Goal: Transaction & Acquisition: Download file/media

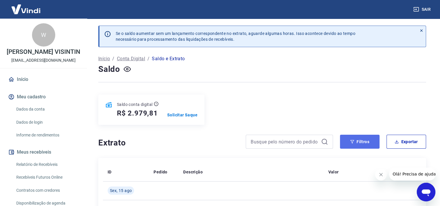
click at [349, 144] on button "Filtros" at bounding box center [360, 141] width 40 height 14
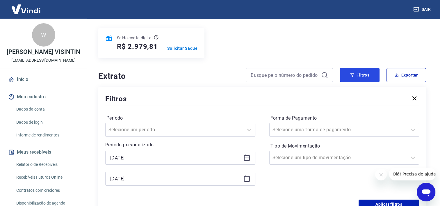
scroll to position [116, 0]
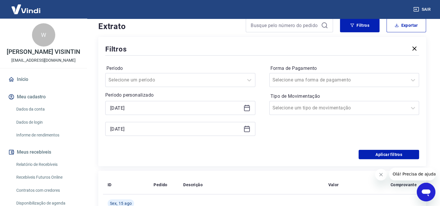
click at [247, 107] on icon at bounding box center [246, 107] width 7 height 7
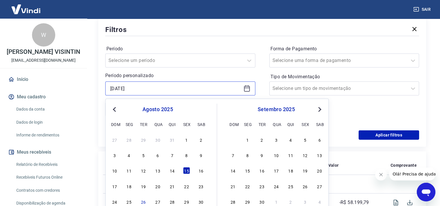
scroll to position [174, 0]
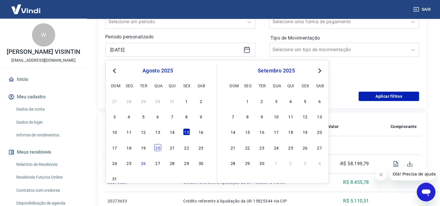
click at [157, 147] on div "20" at bounding box center [157, 147] width 7 height 7
type input "20/08/2025"
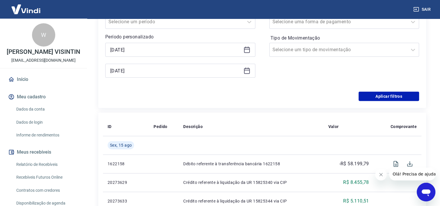
click at [249, 69] on icon at bounding box center [247, 71] width 6 height 6
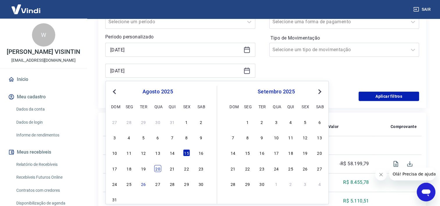
click at [159, 169] on div "20" at bounding box center [157, 168] width 7 height 7
type input "20/08/2025"
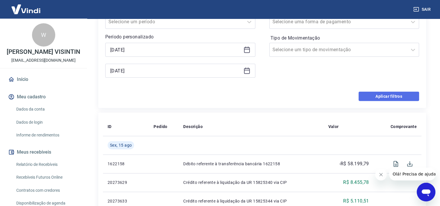
click at [381, 100] on button "Aplicar filtros" at bounding box center [388, 96] width 60 height 9
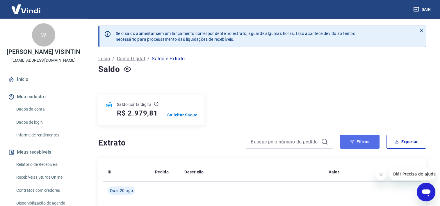
click at [354, 143] on button "Filtros" at bounding box center [360, 141] width 40 height 14
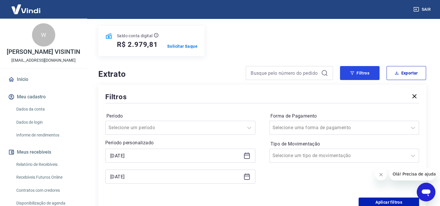
scroll to position [116, 0]
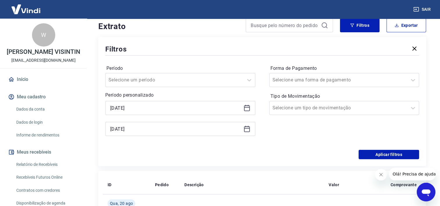
click at [245, 109] on icon at bounding box center [246, 107] width 7 height 7
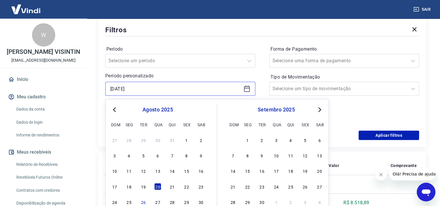
scroll to position [145, 0]
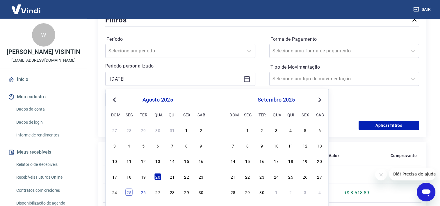
click at [131, 194] on div "25" at bounding box center [128, 191] width 7 height 7
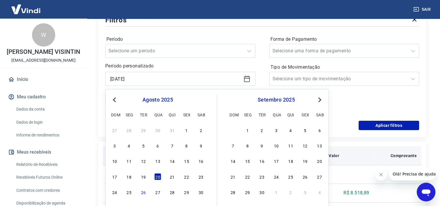
type input "[DATE]"
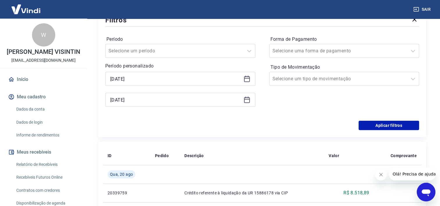
click at [245, 102] on icon at bounding box center [246, 99] width 7 height 7
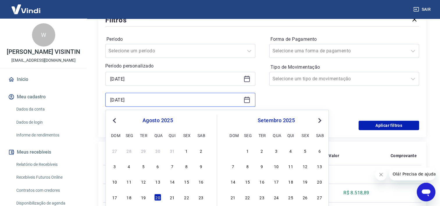
scroll to position [203, 0]
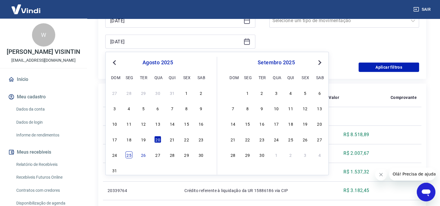
click at [129, 156] on div "25" at bounding box center [128, 154] width 7 height 7
type input "[DATE]"
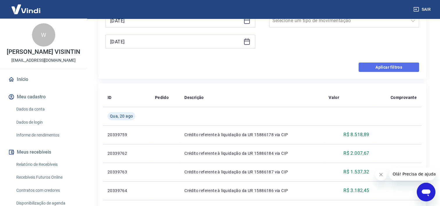
click at [383, 66] on button "Aplicar filtros" at bounding box center [388, 66] width 60 height 9
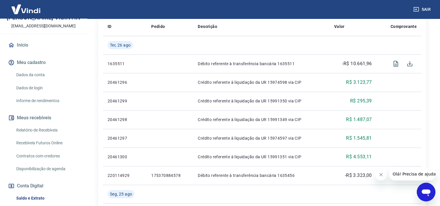
scroll to position [87, 0]
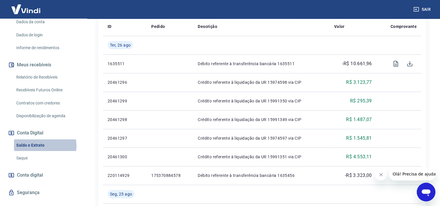
click at [38, 151] on link "Saldo e Extrato" at bounding box center [47, 145] width 66 height 12
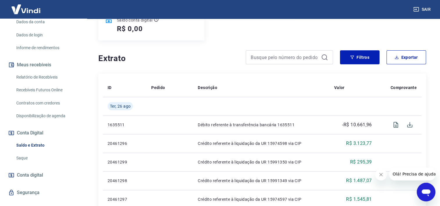
scroll to position [87, 0]
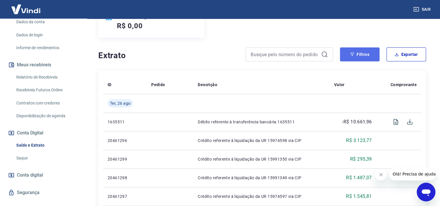
click at [357, 54] on button "Filtros" at bounding box center [360, 54] width 40 height 14
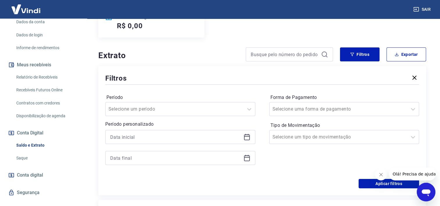
click at [249, 136] on icon at bounding box center [247, 136] width 6 height 1
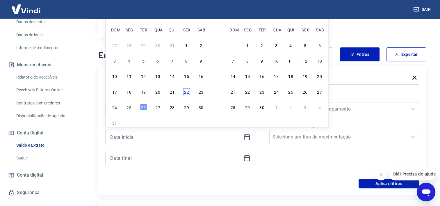
click at [184, 94] on div "22" at bounding box center [186, 91] width 7 height 7
type input "[DATE]"
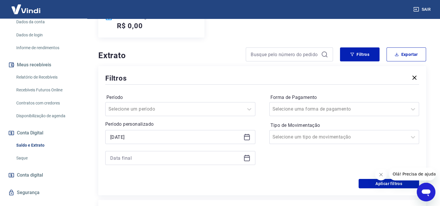
click at [245, 157] on icon at bounding box center [247, 157] width 6 height 1
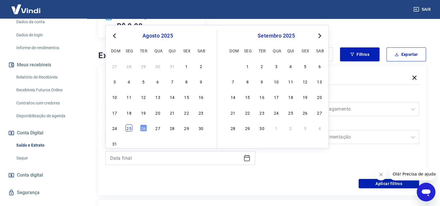
click at [129, 127] on div "25" at bounding box center [128, 127] width 7 height 7
type input "[DATE]"
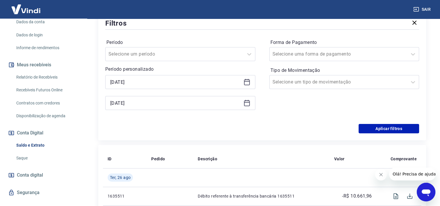
scroll to position [145, 0]
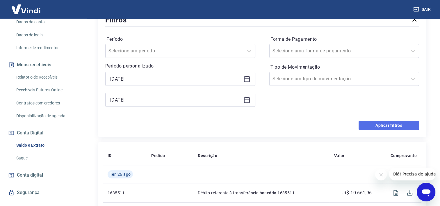
click at [388, 121] on button "Aplicar filtros" at bounding box center [388, 125] width 60 height 9
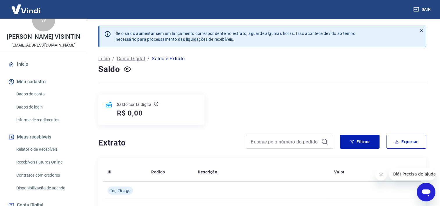
scroll to position [29, 0]
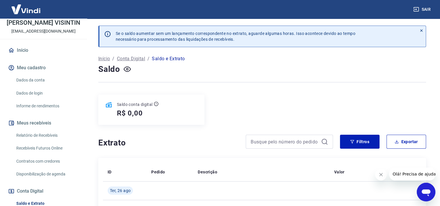
click at [42, 141] on link "Relatório de Recebíveis" at bounding box center [47, 135] width 66 height 12
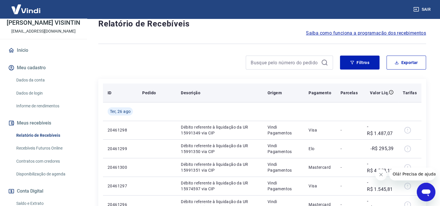
scroll to position [58, 0]
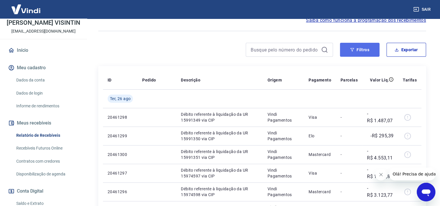
click at [353, 53] on button "Filtros" at bounding box center [360, 50] width 40 height 14
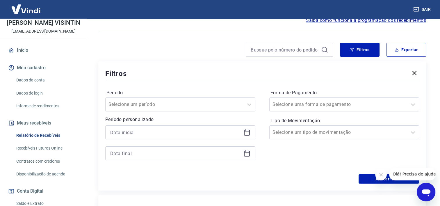
click at [250, 132] on icon at bounding box center [246, 132] width 7 height 7
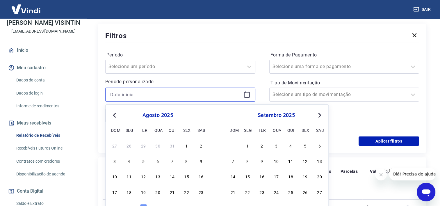
scroll to position [116, 0]
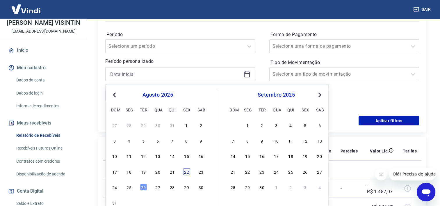
click at [186, 171] on div "22" at bounding box center [186, 171] width 7 height 7
type input "[DATE]"
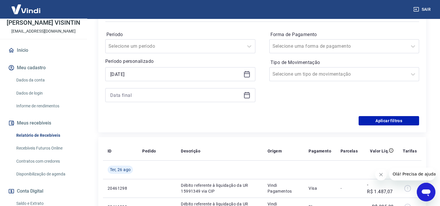
click at [246, 93] on icon at bounding box center [246, 95] width 7 height 7
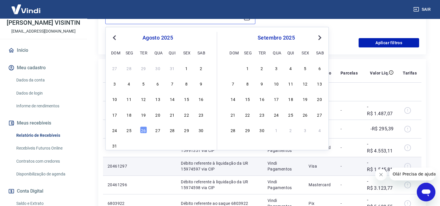
scroll to position [203, 0]
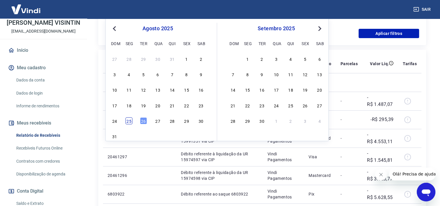
click at [130, 119] on div "25" at bounding box center [128, 120] width 7 height 7
type input "[DATE]"
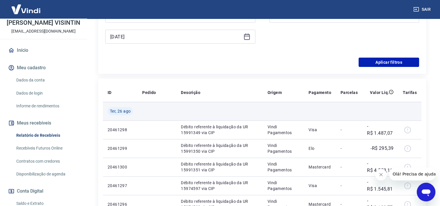
scroll to position [145, 0]
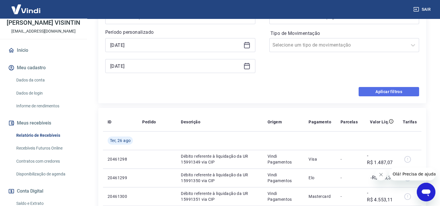
click at [365, 90] on button "Aplicar filtros" at bounding box center [388, 91] width 60 height 9
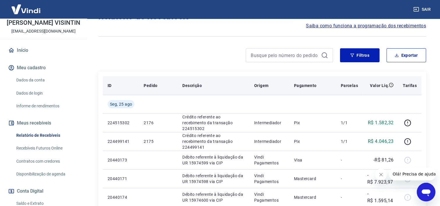
scroll to position [87, 0]
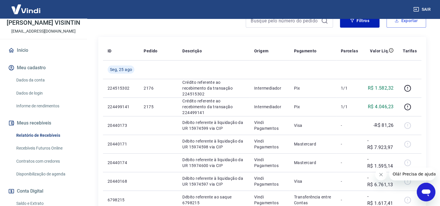
click at [412, 24] on button "Exportar" at bounding box center [406, 21] width 40 height 14
type input "[DATE]"
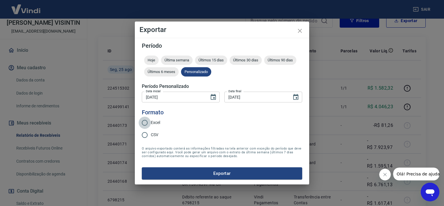
click at [146, 123] on input "Excel" at bounding box center [145, 122] width 12 height 12
radio input "true"
click at [218, 171] on button "Exportar" at bounding box center [222, 173] width 160 height 12
